Goal: Find contact information: Find contact information

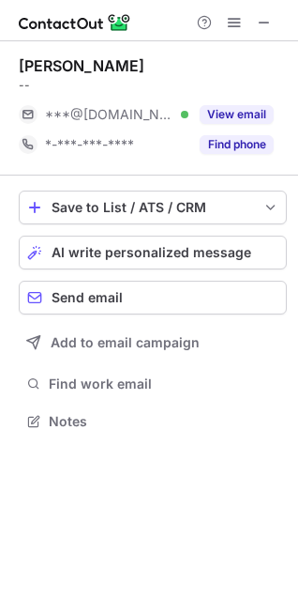
scroll to position [408, 298]
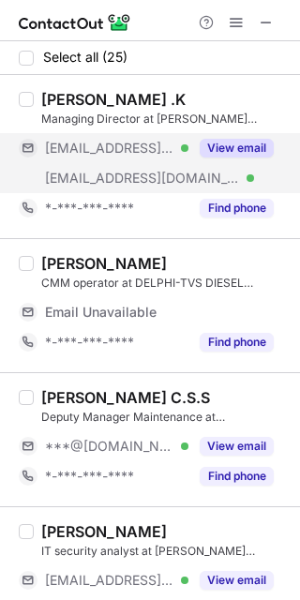
click at [226, 149] on button "View email" at bounding box center [237, 148] width 74 height 19
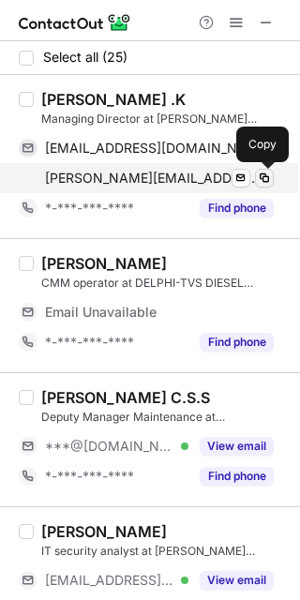
click at [261, 183] on span at bounding box center [264, 178] width 15 height 15
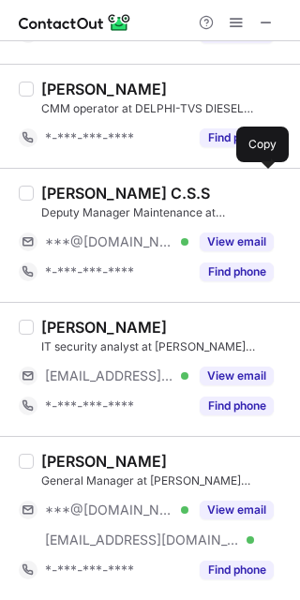
scroll to position [214, 0]
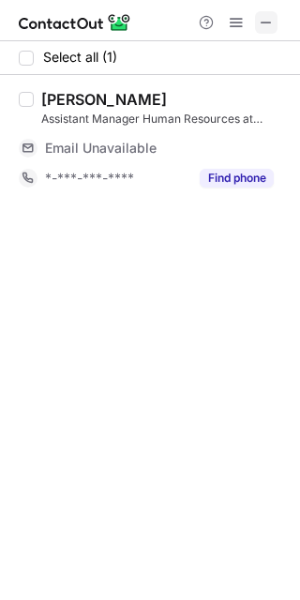
click at [272, 16] on span at bounding box center [266, 22] width 15 height 15
